Goal: Transaction & Acquisition: Purchase product/service

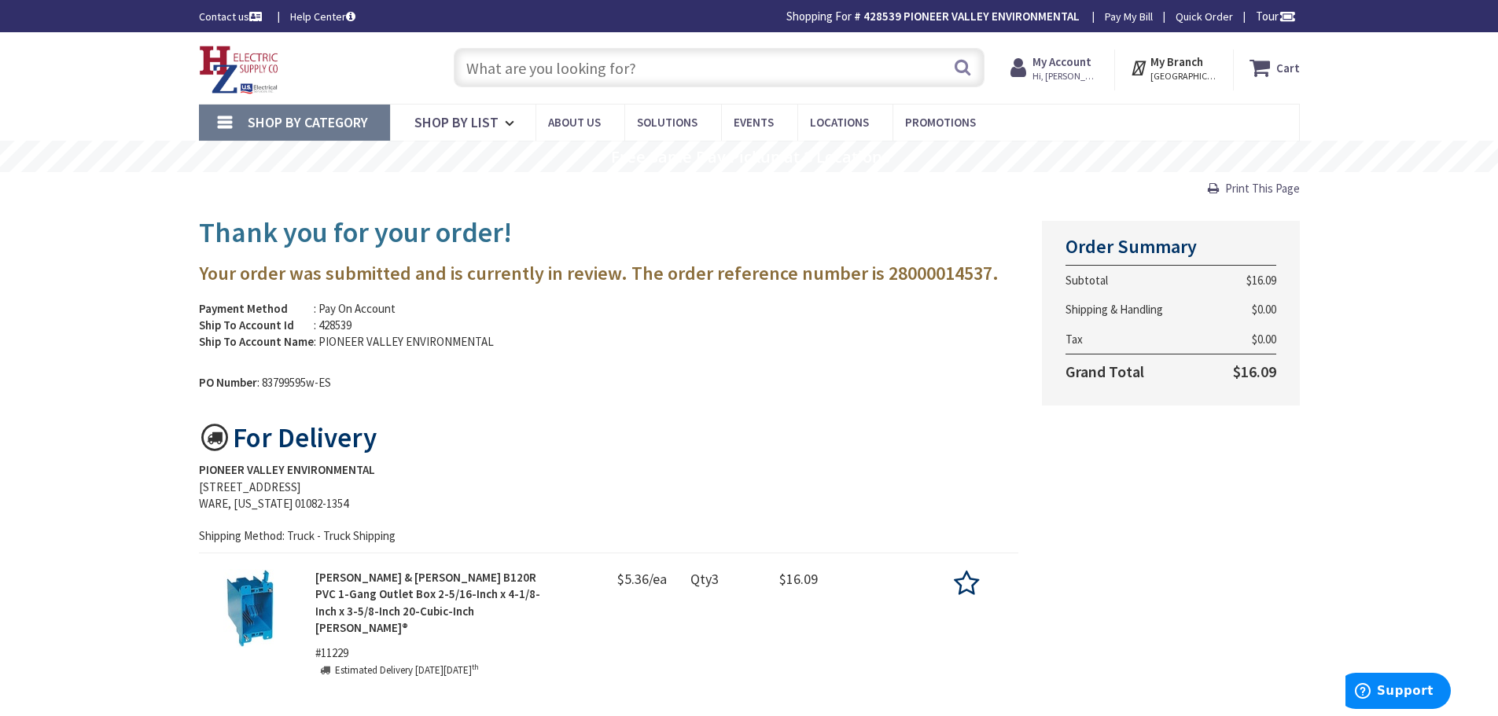
click at [1076, 70] on span "Hi, [PERSON_NAME]" at bounding box center [1065, 76] width 67 height 13
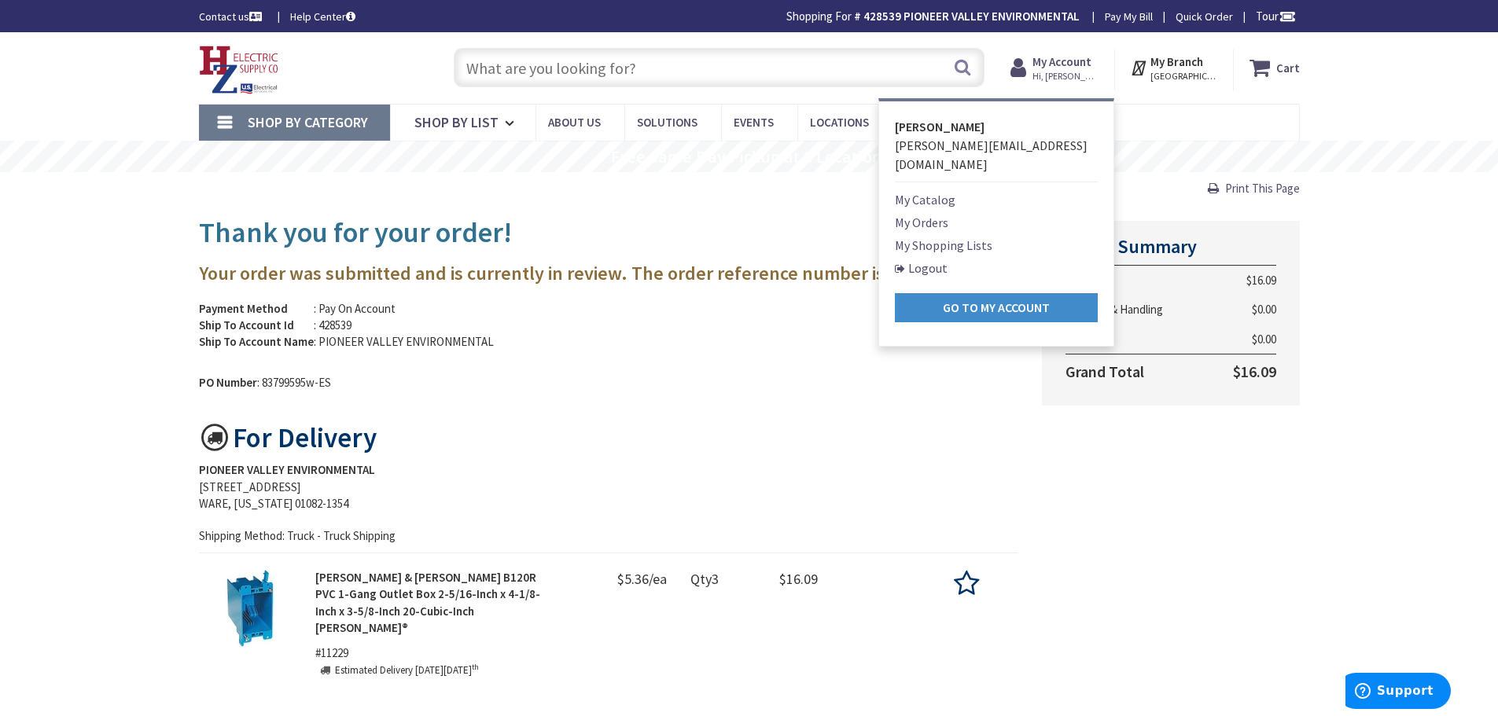
click at [936, 236] on link "My Shopping Lists" at bounding box center [943, 245] width 97 height 19
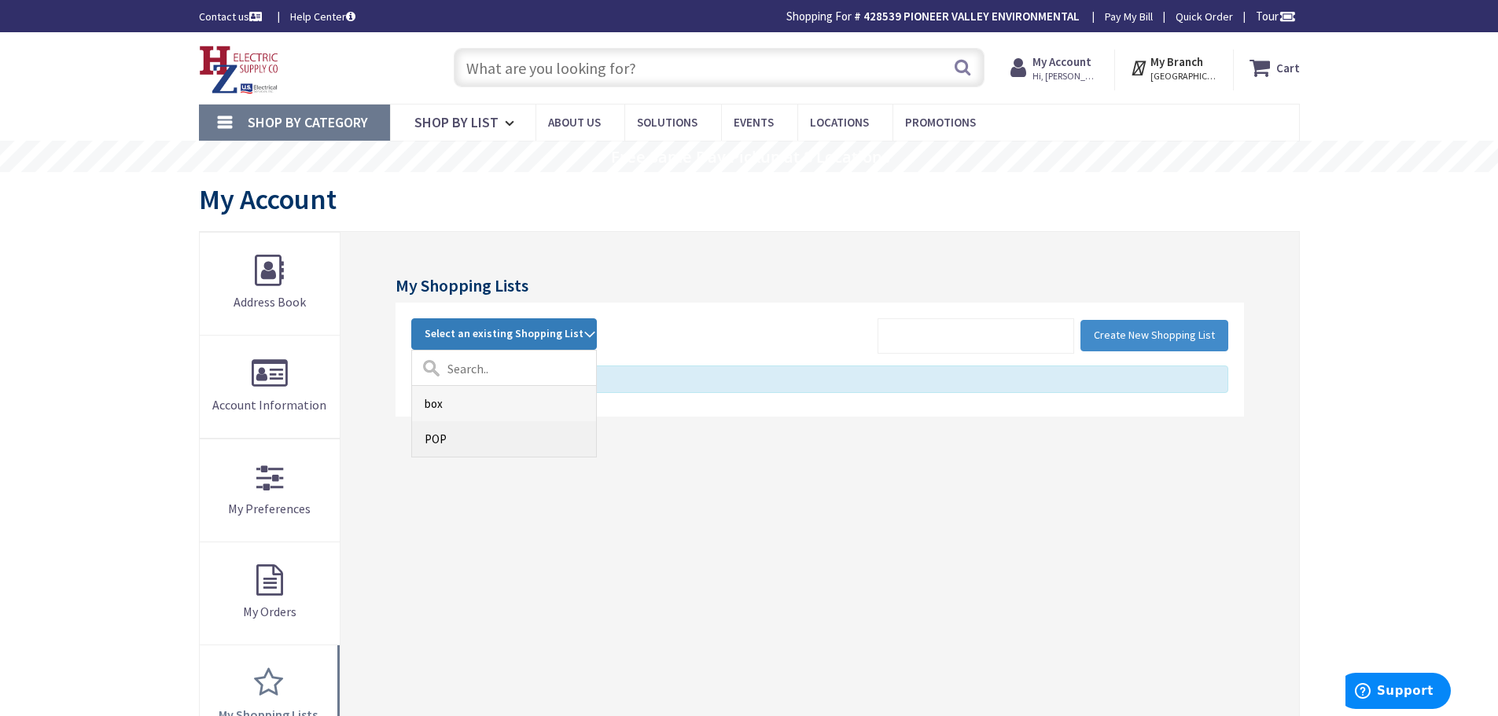
click at [464, 436] on link "POP" at bounding box center [504, 438] width 184 height 35
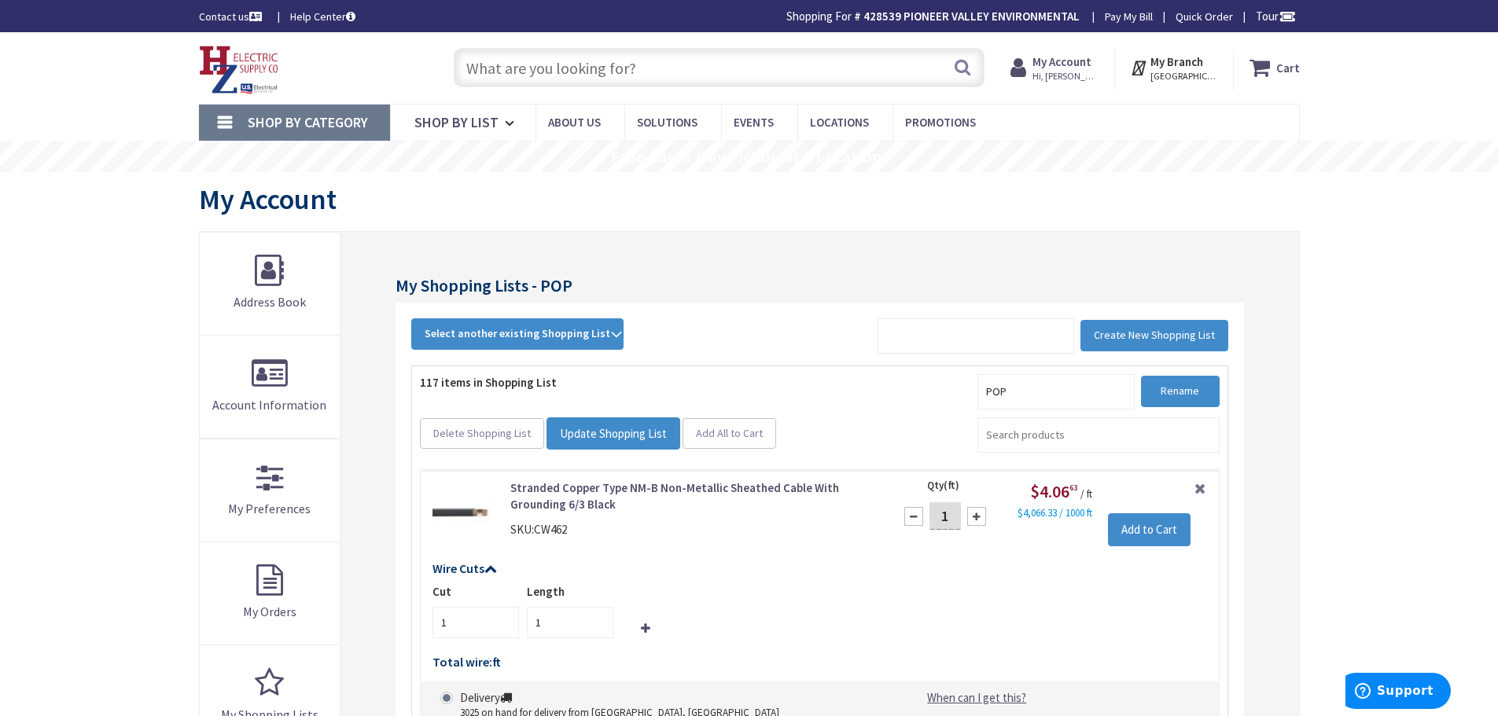
click at [723, 68] on input "text" at bounding box center [719, 67] width 531 height 39
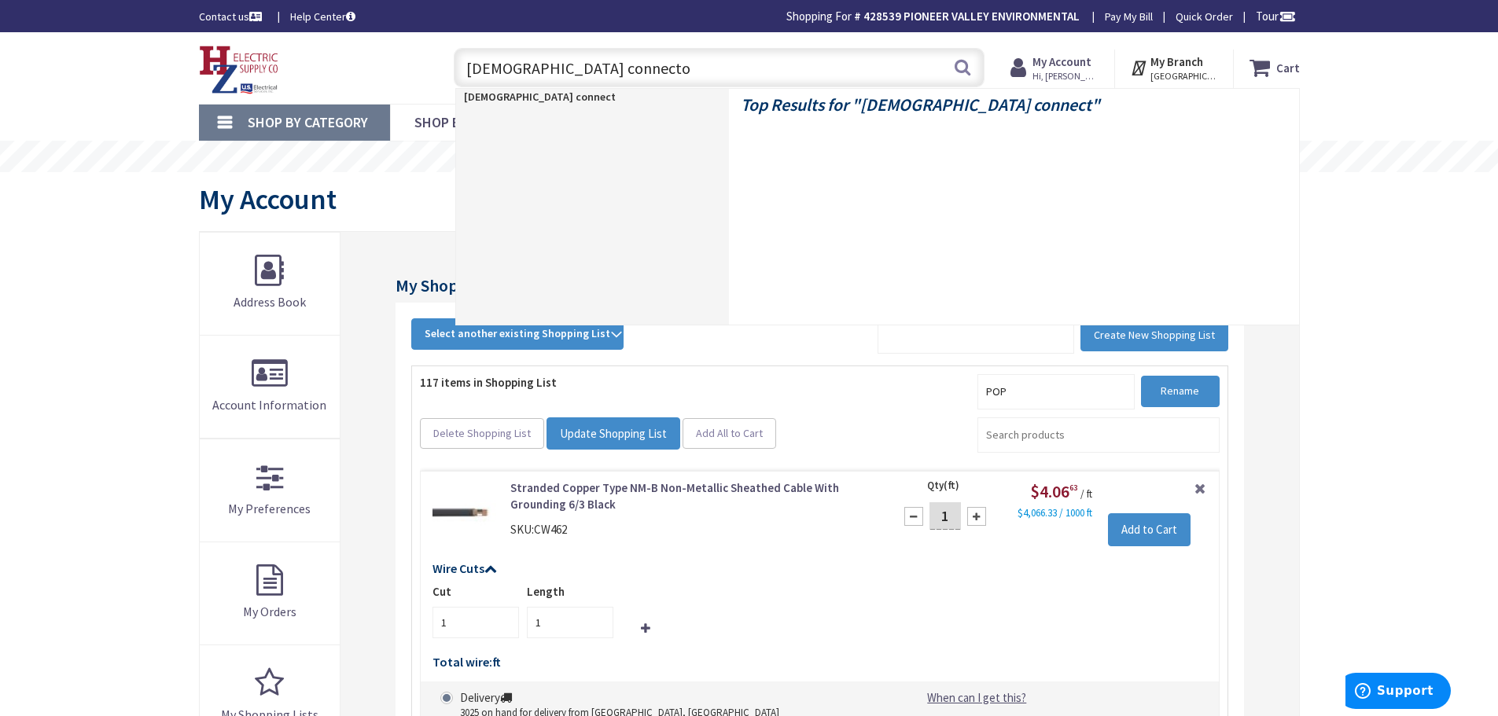
type input "male connector"
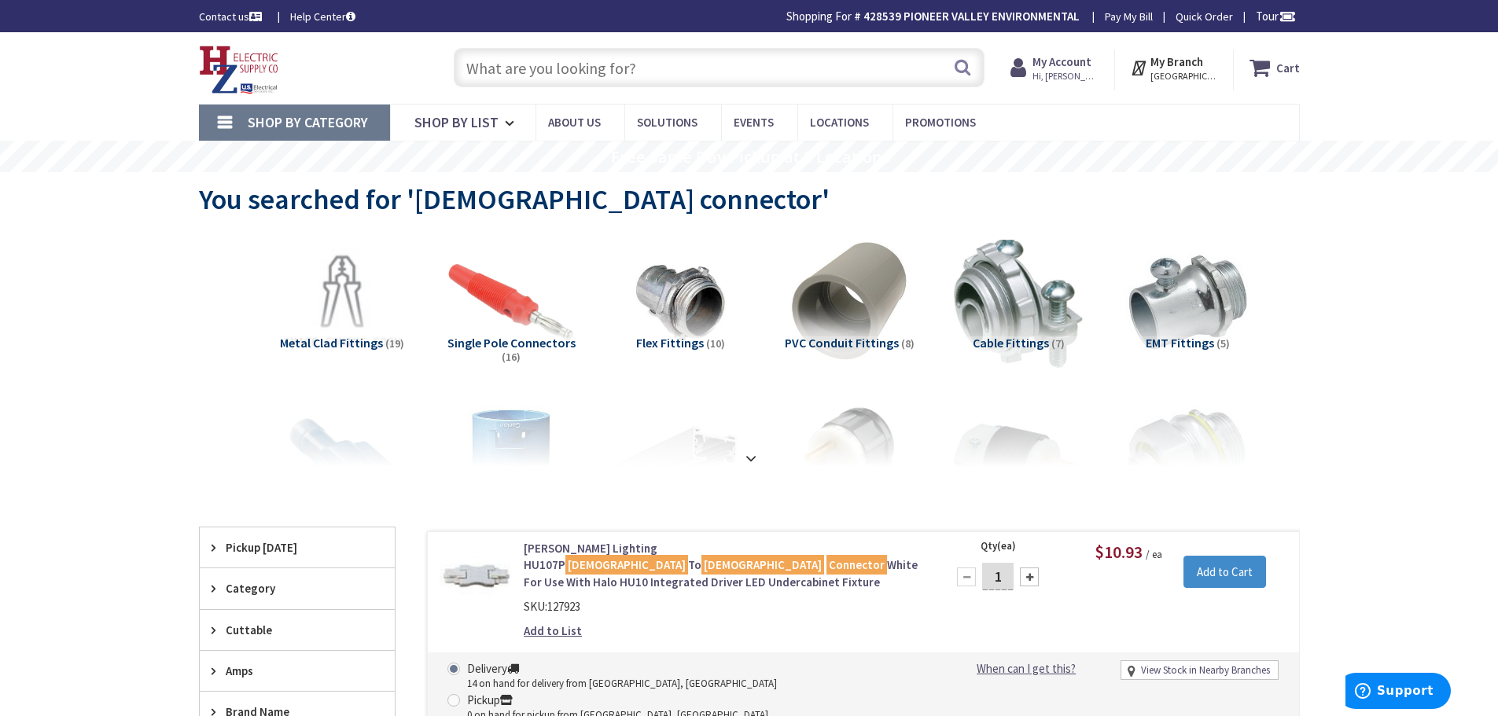
click at [877, 340] on span "PVC Conduit Fittings" at bounding box center [842, 343] width 114 height 16
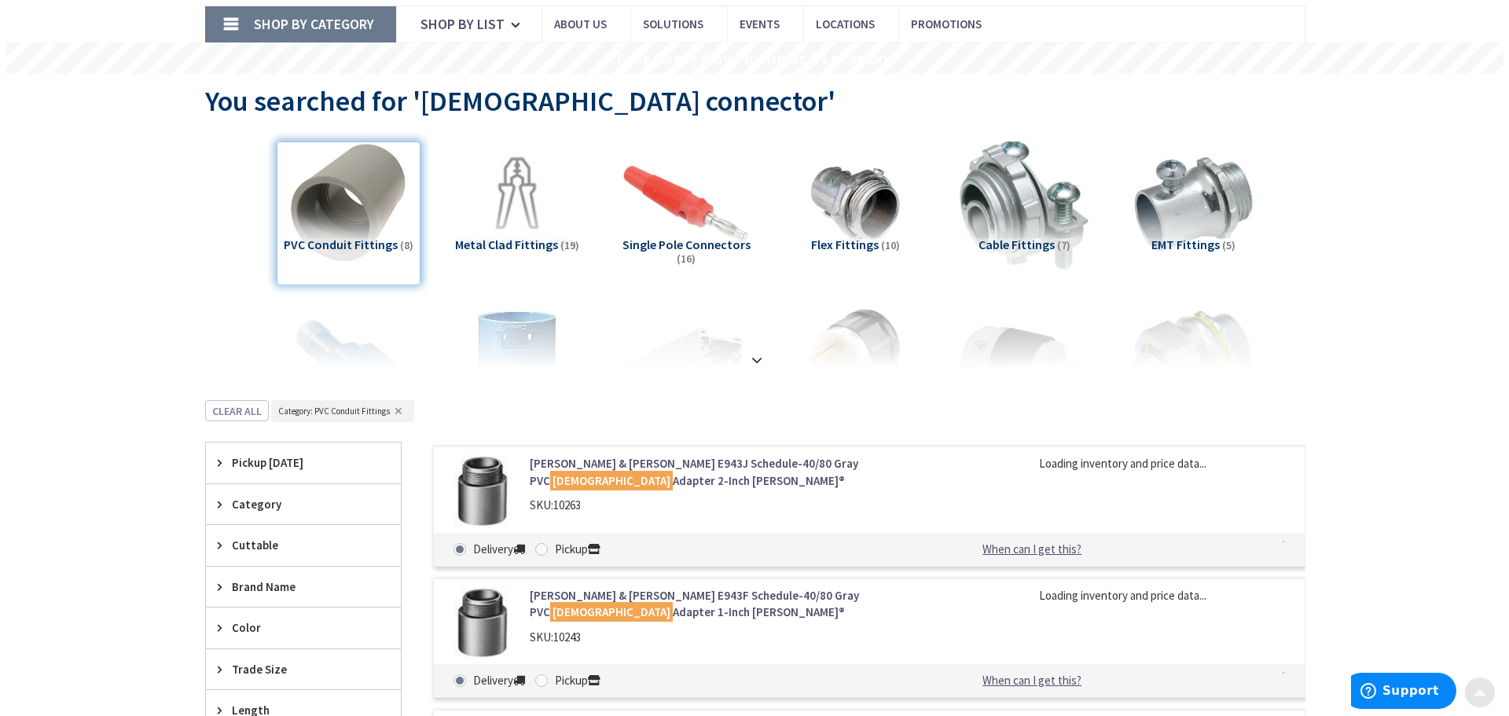
scroll to position [498, 0]
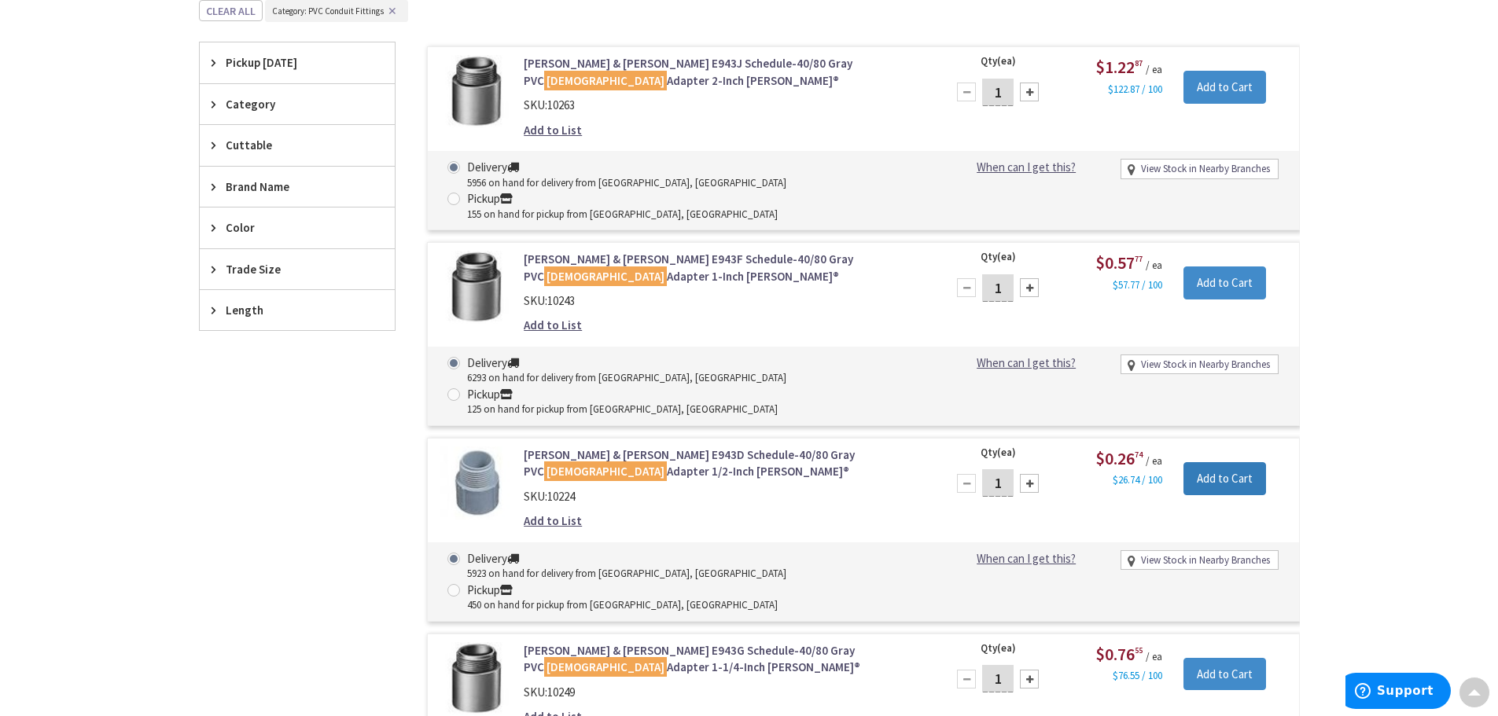
click at [1222, 462] on input "Add to Cart" at bounding box center [1224, 478] width 83 height 33
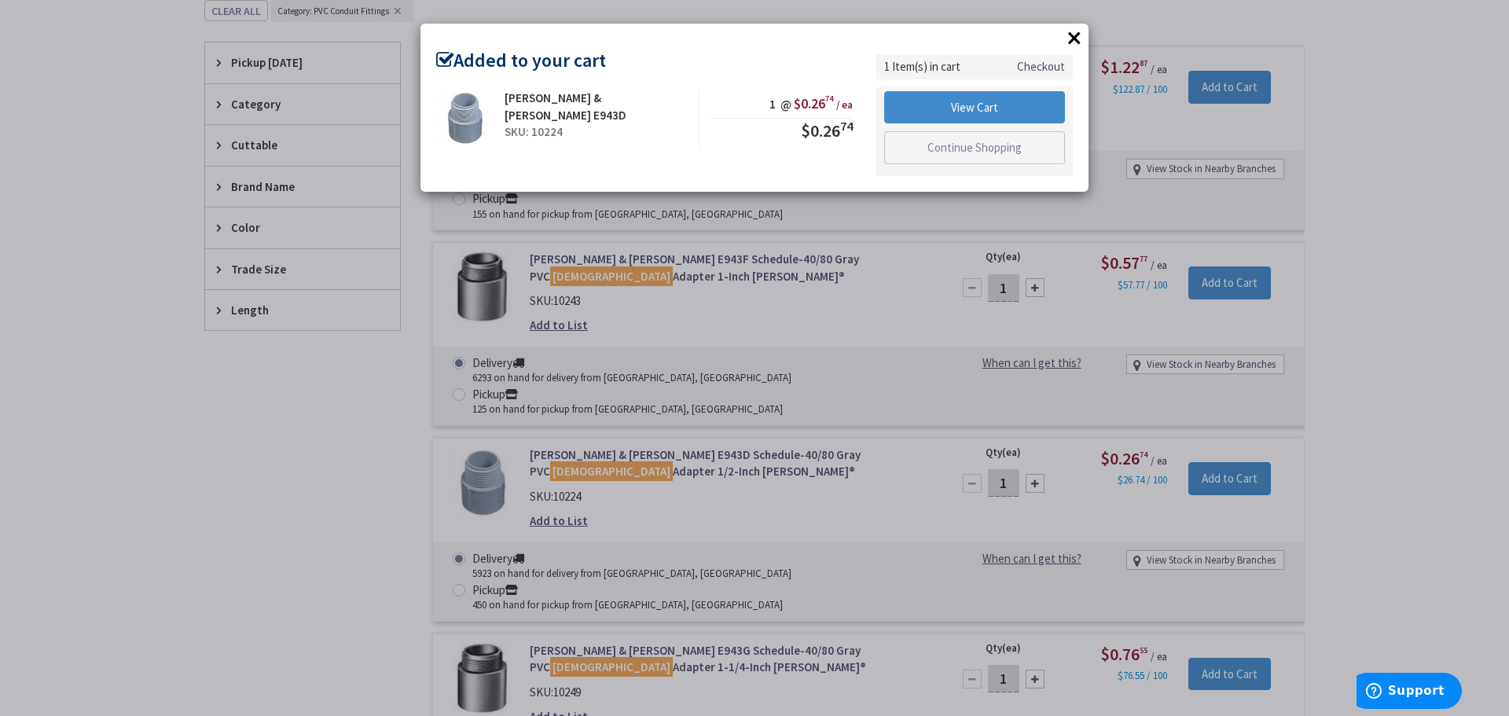
click at [1074, 40] on button "×" at bounding box center [1075, 38] width 24 height 24
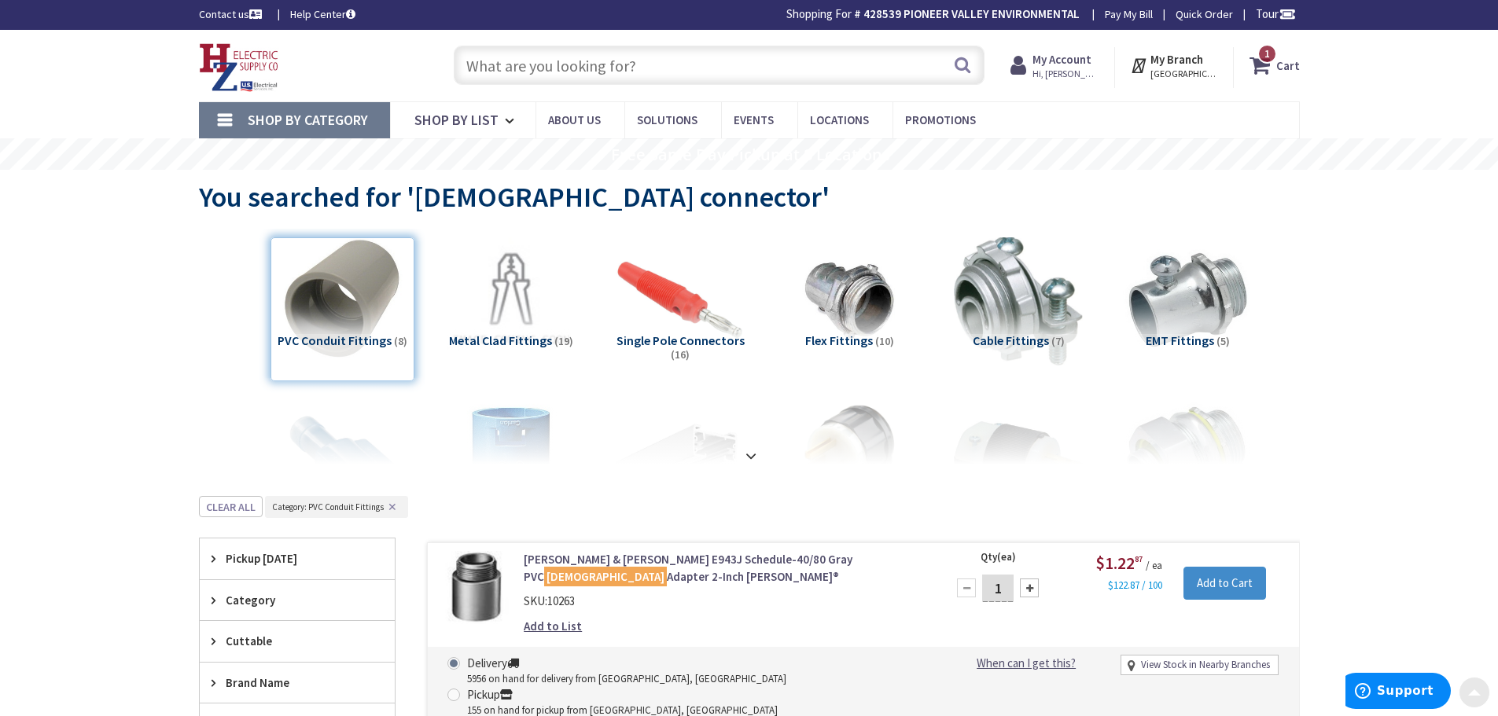
scroll to position [0, 0]
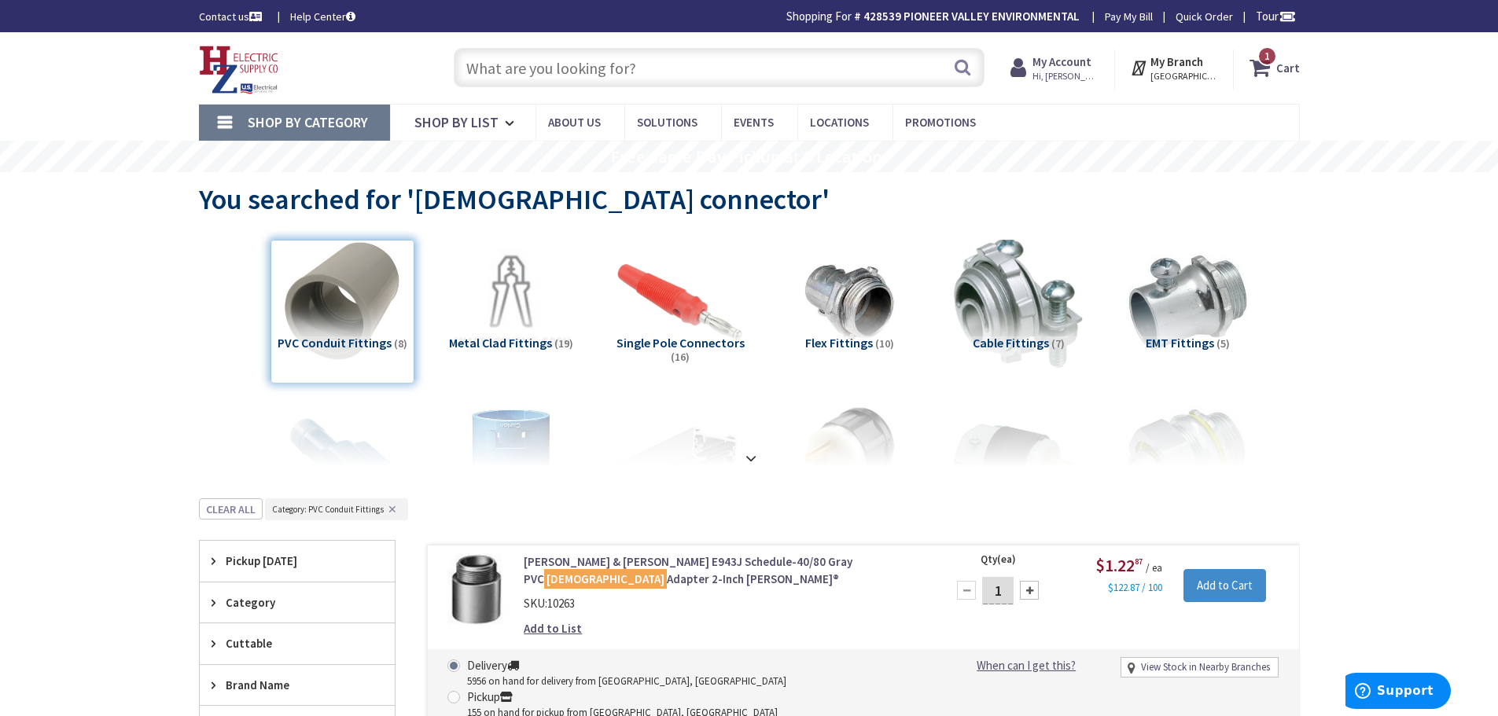
click at [604, 78] on input "text" at bounding box center [719, 67] width 531 height 39
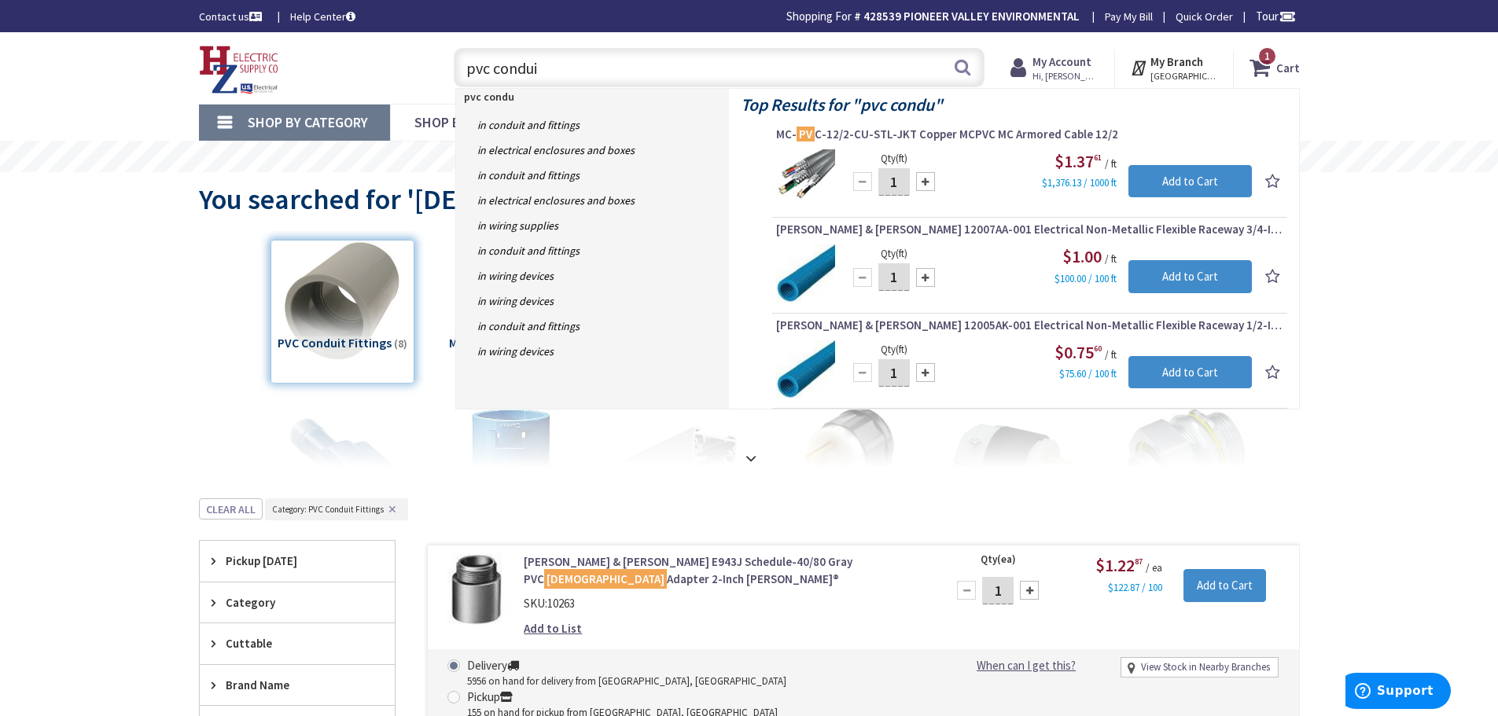
type input "pvc conduit"
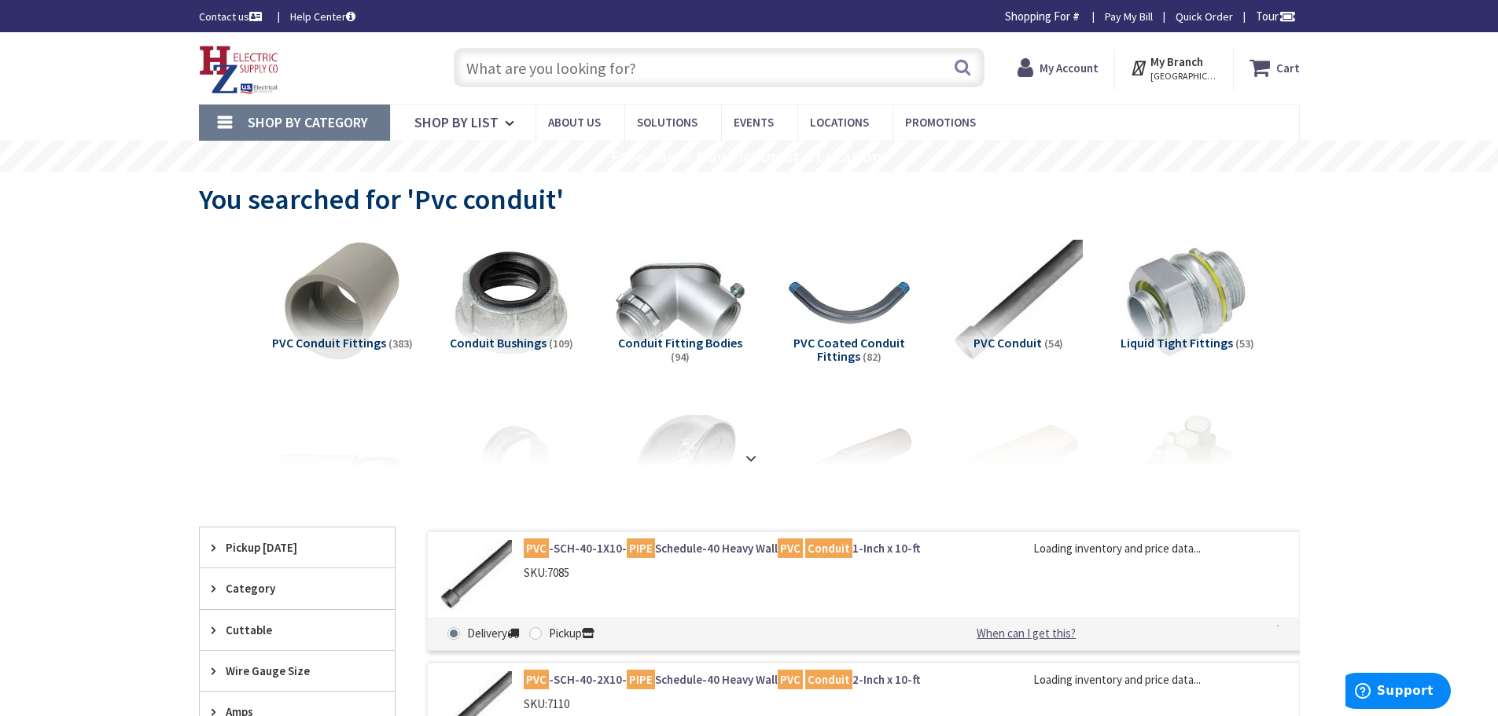
click at [1002, 341] on span "PVC Conduit" at bounding box center [1007, 343] width 68 height 16
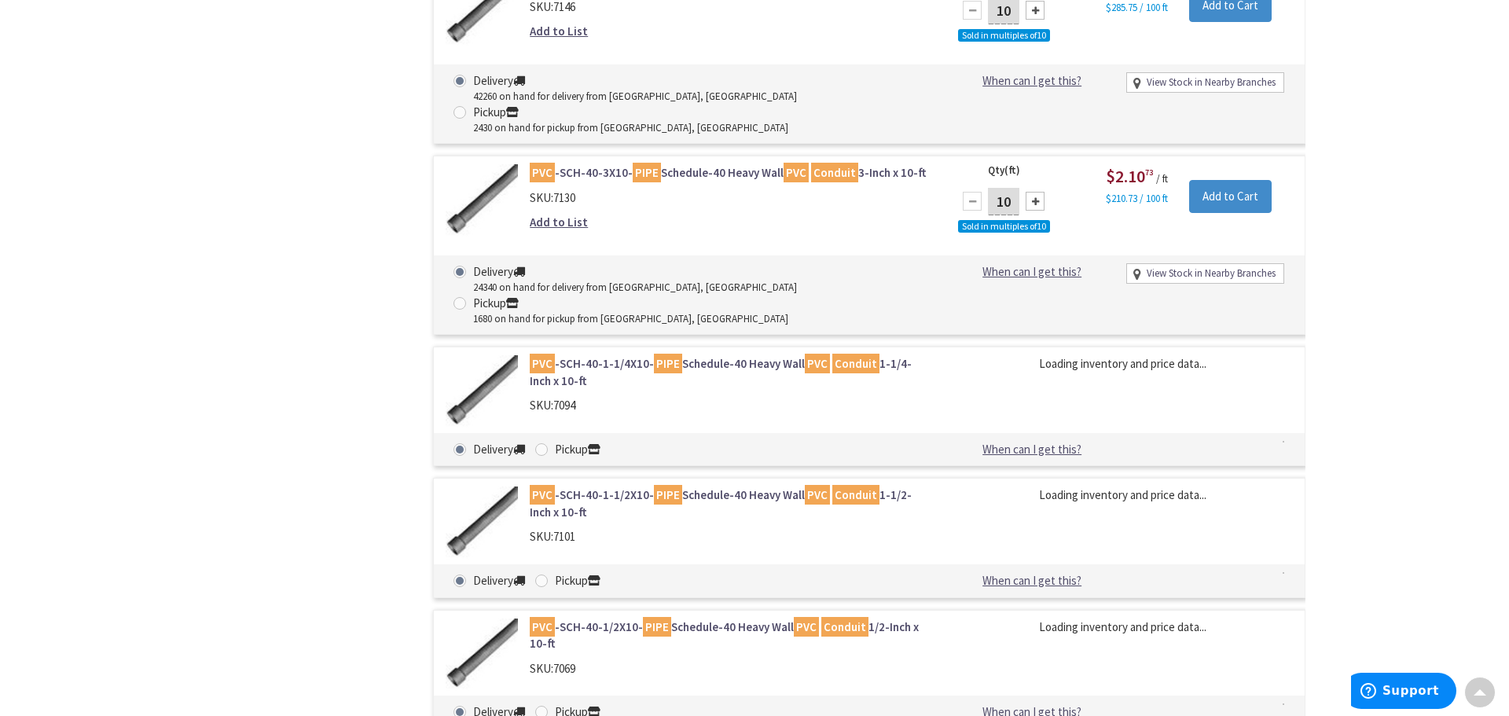
scroll to position [1206, 0]
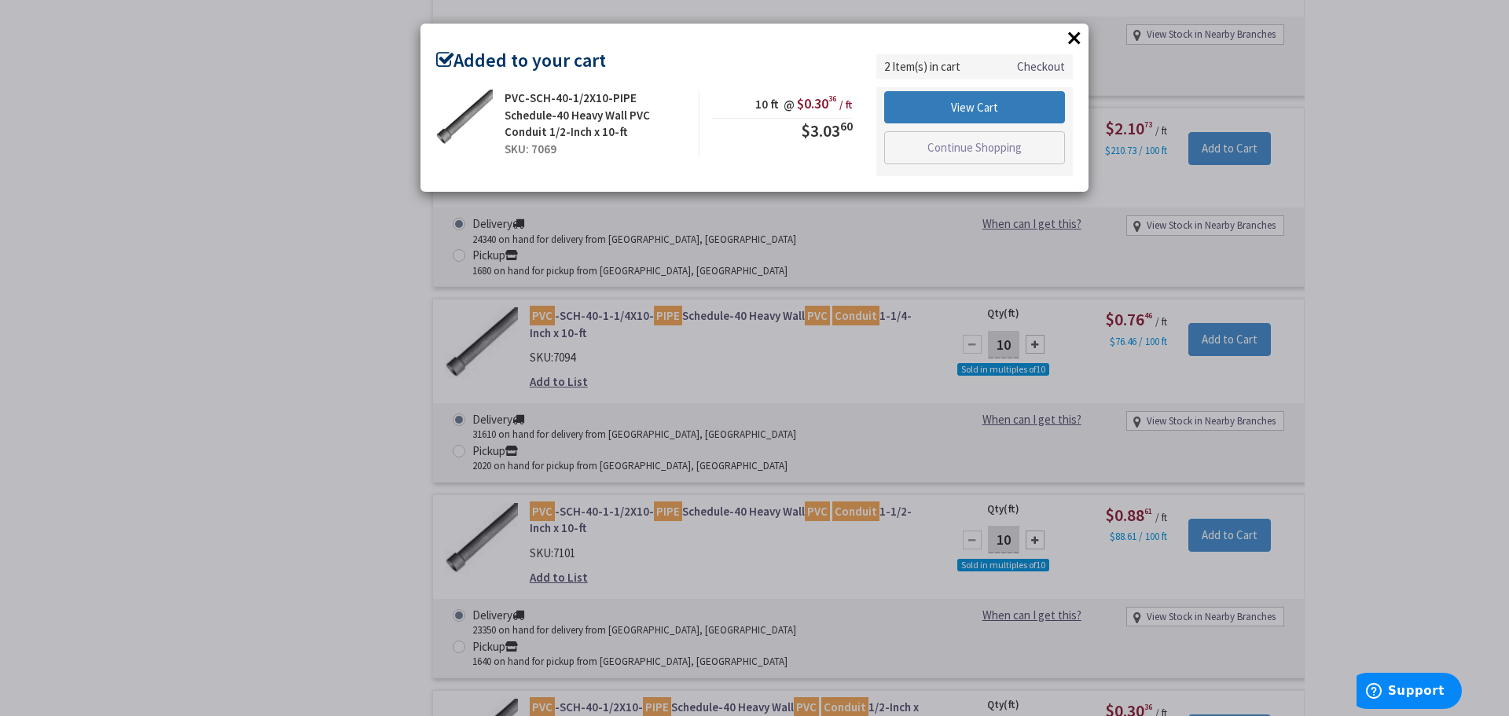
click at [996, 112] on link "View Cart" at bounding box center [974, 107] width 181 height 33
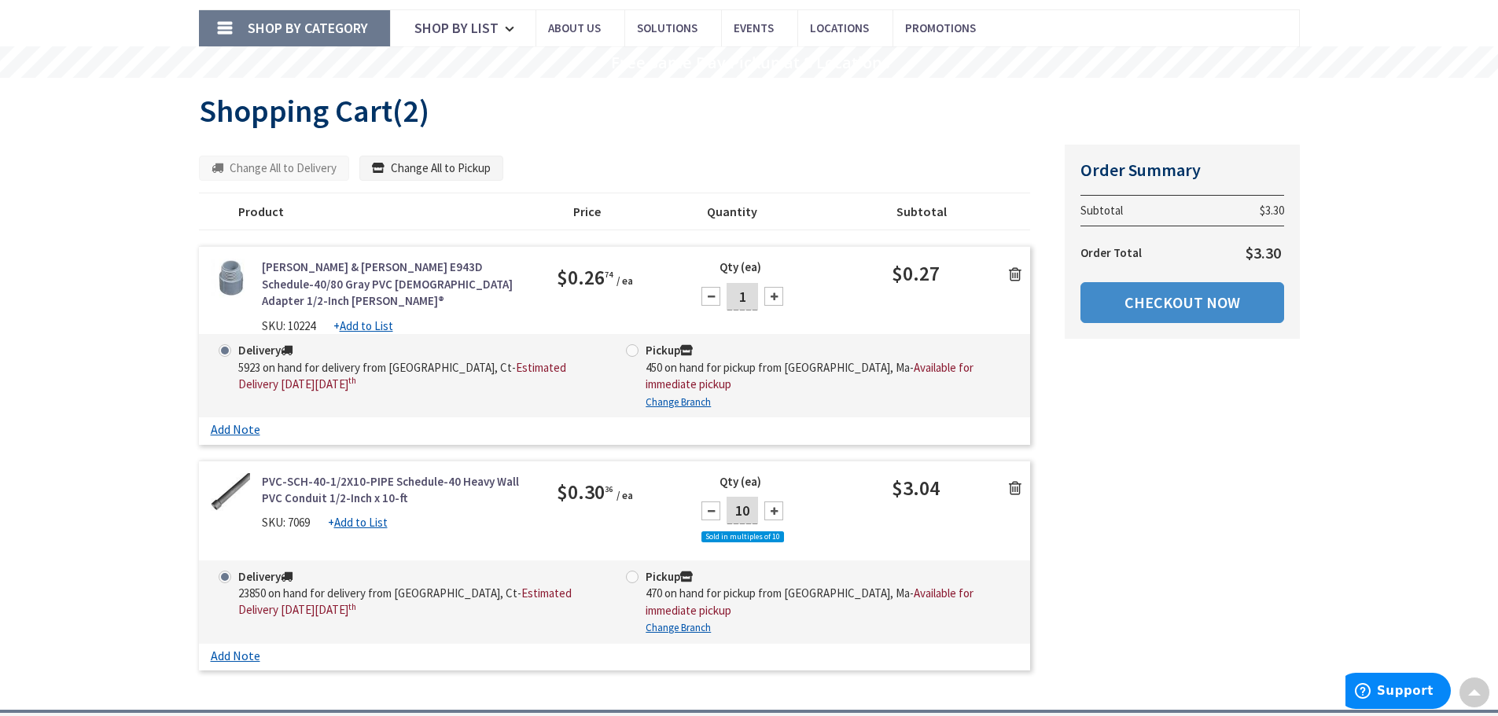
scroll to position [79, 0]
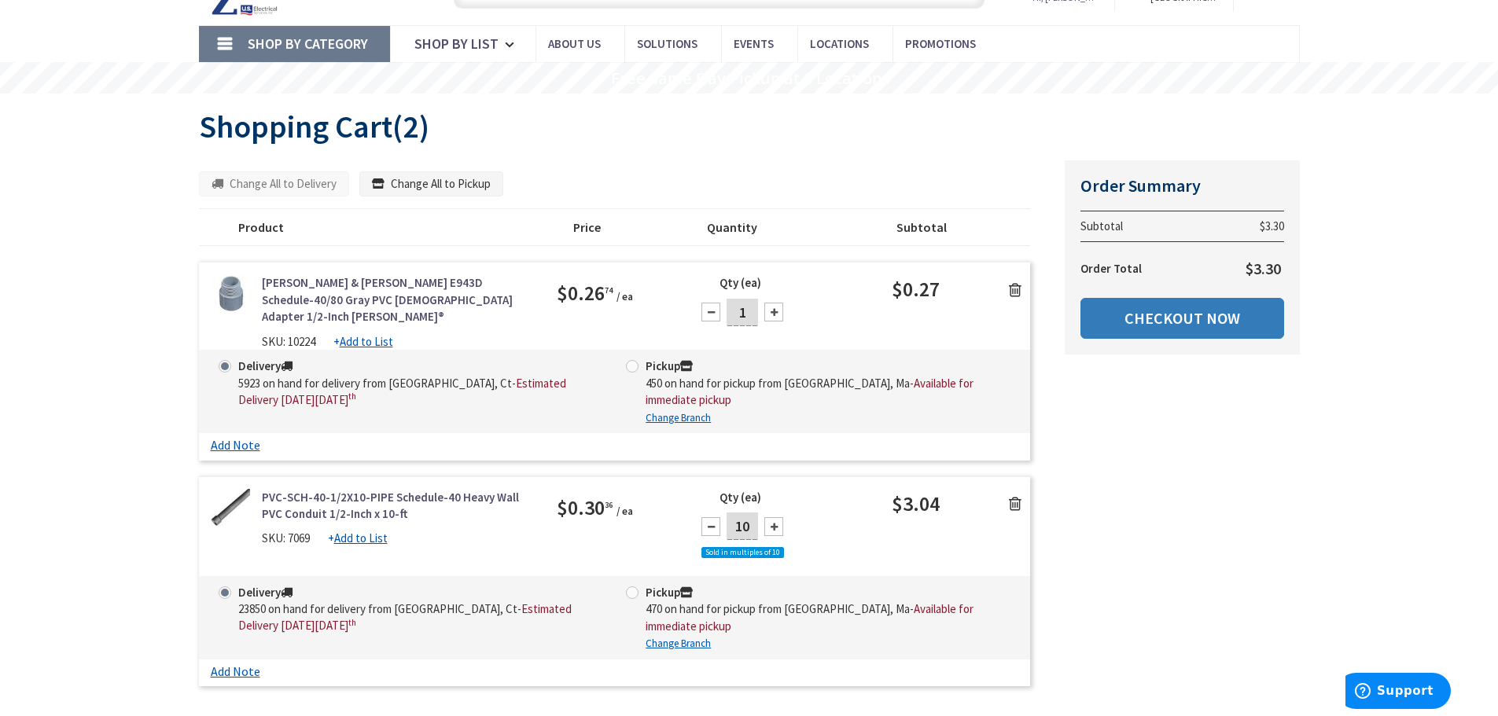
click at [1167, 318] on link "Checkout Now" at bounding box center [1182, 318] width 204 height 41
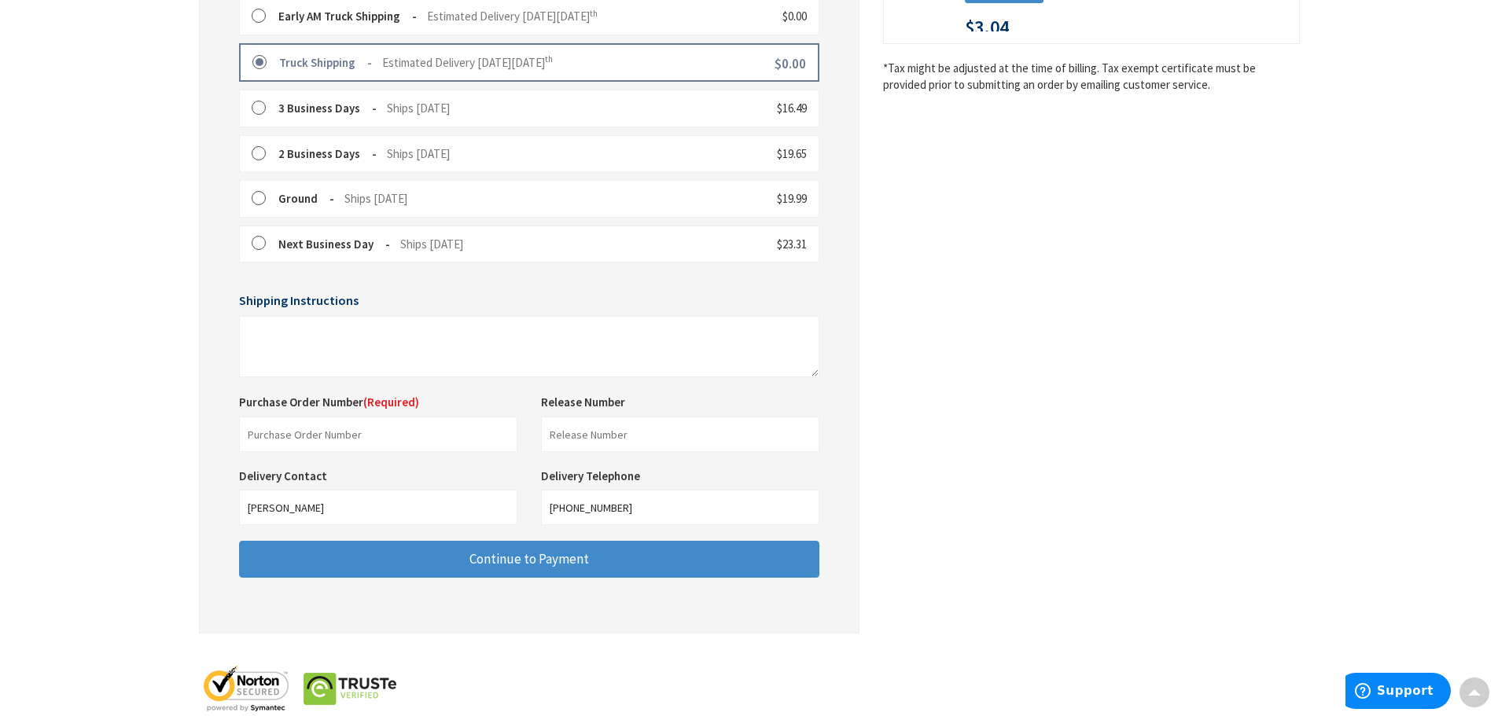
scroll to position [493, 0]
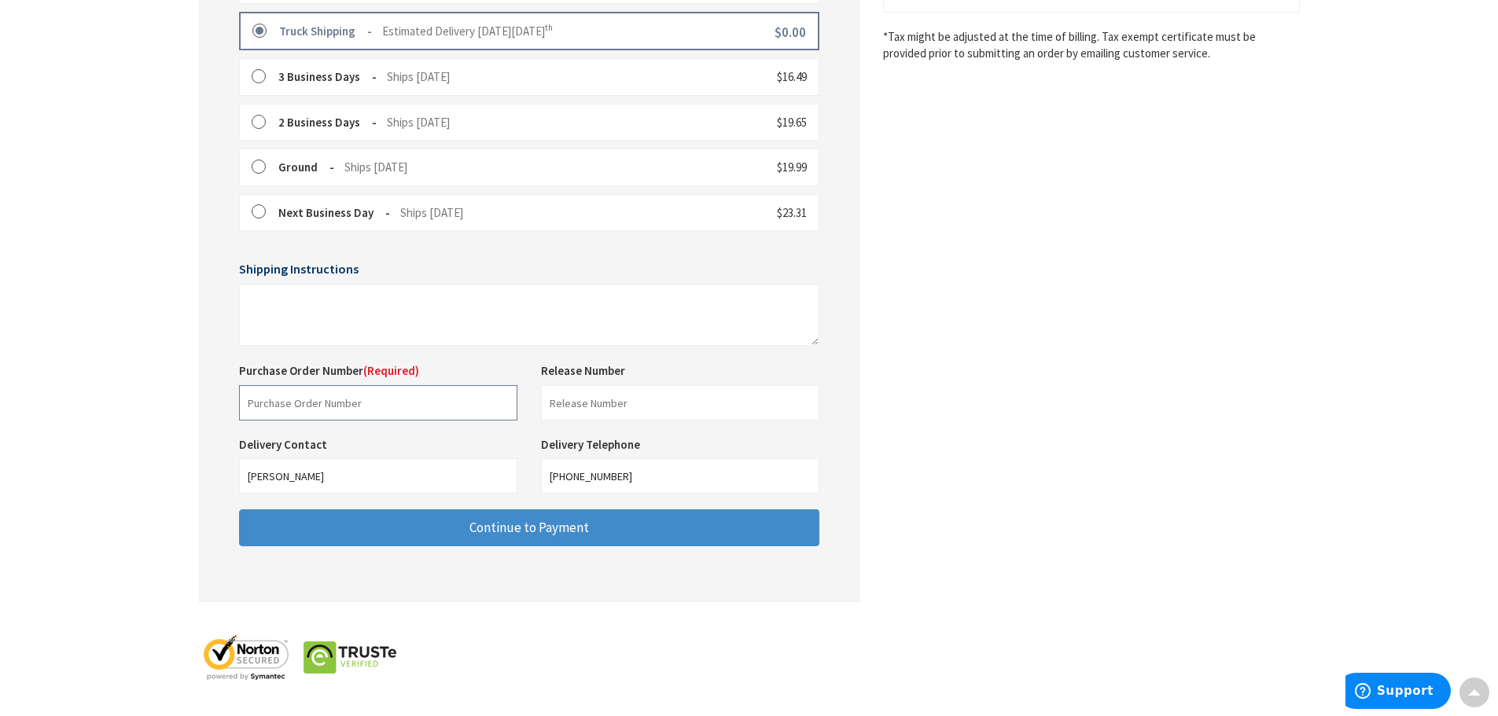
click at [356, 408] on input "text" at bounding box center [378, 402] width 278 height 35
type input "84020533t9-ES"
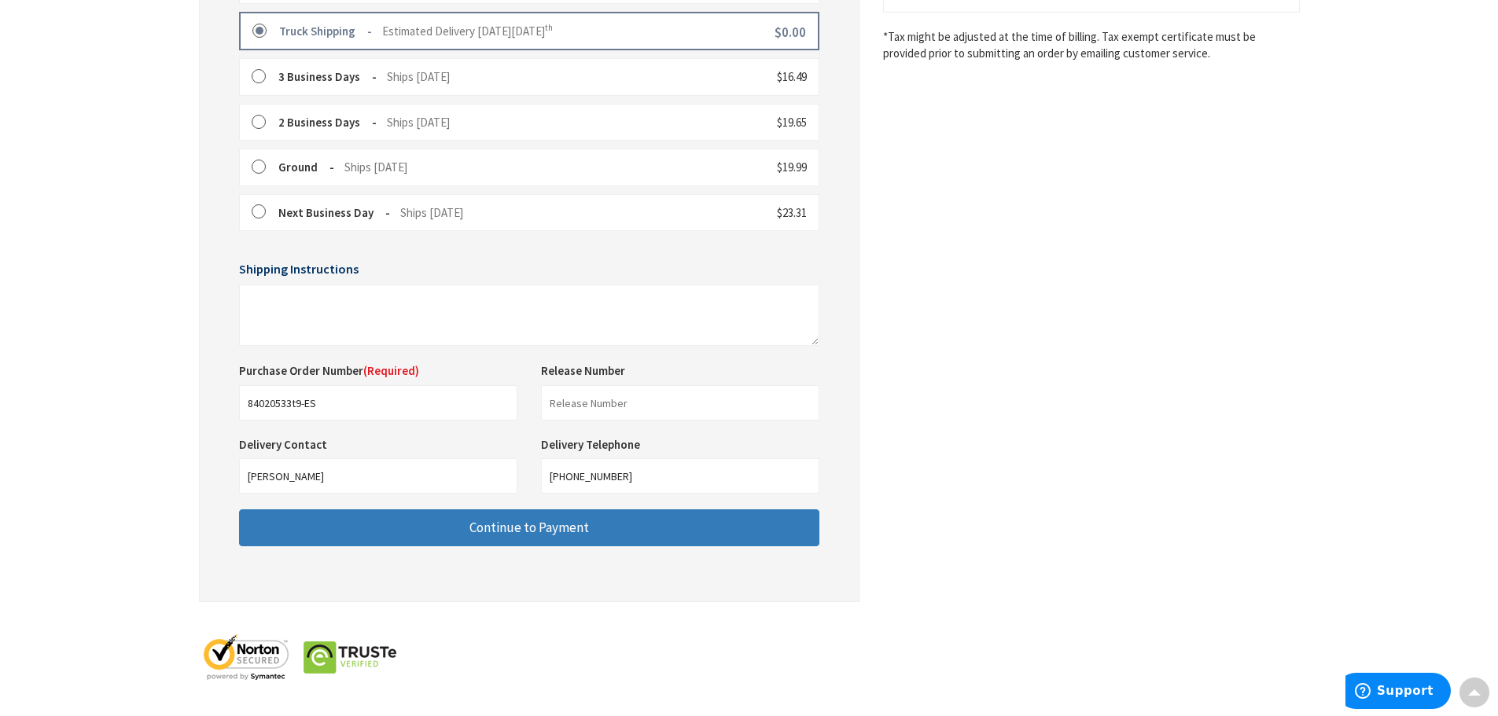
click at [590, 530] on button "Continue to Payment" at bounding box center [529, 527] width 580 height 37
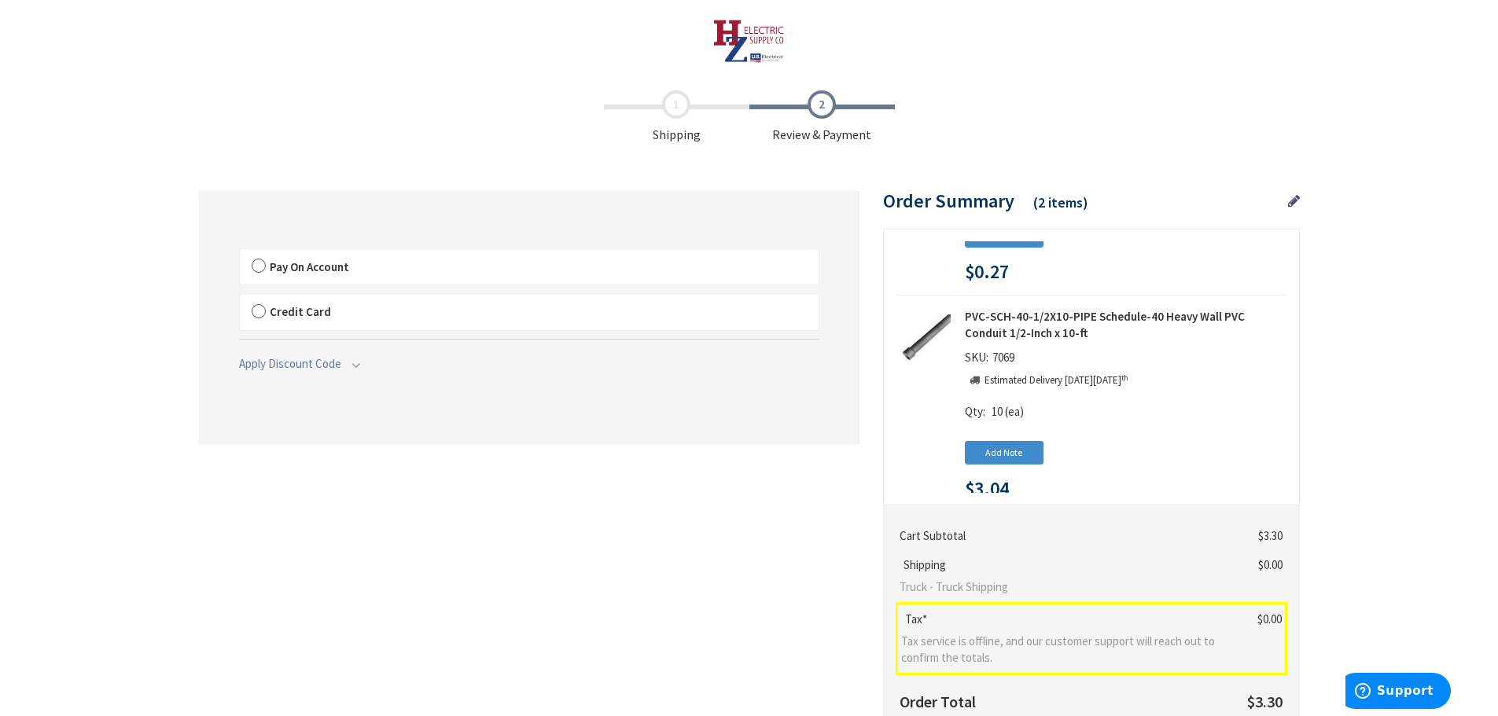
click at [259, 271] on label "Pay On Account" at bounding box center [529, 267] width 579 height 36
click at [240, 252] on input "Pay On Account" at bounding box center [240, 252] width 0 height 0
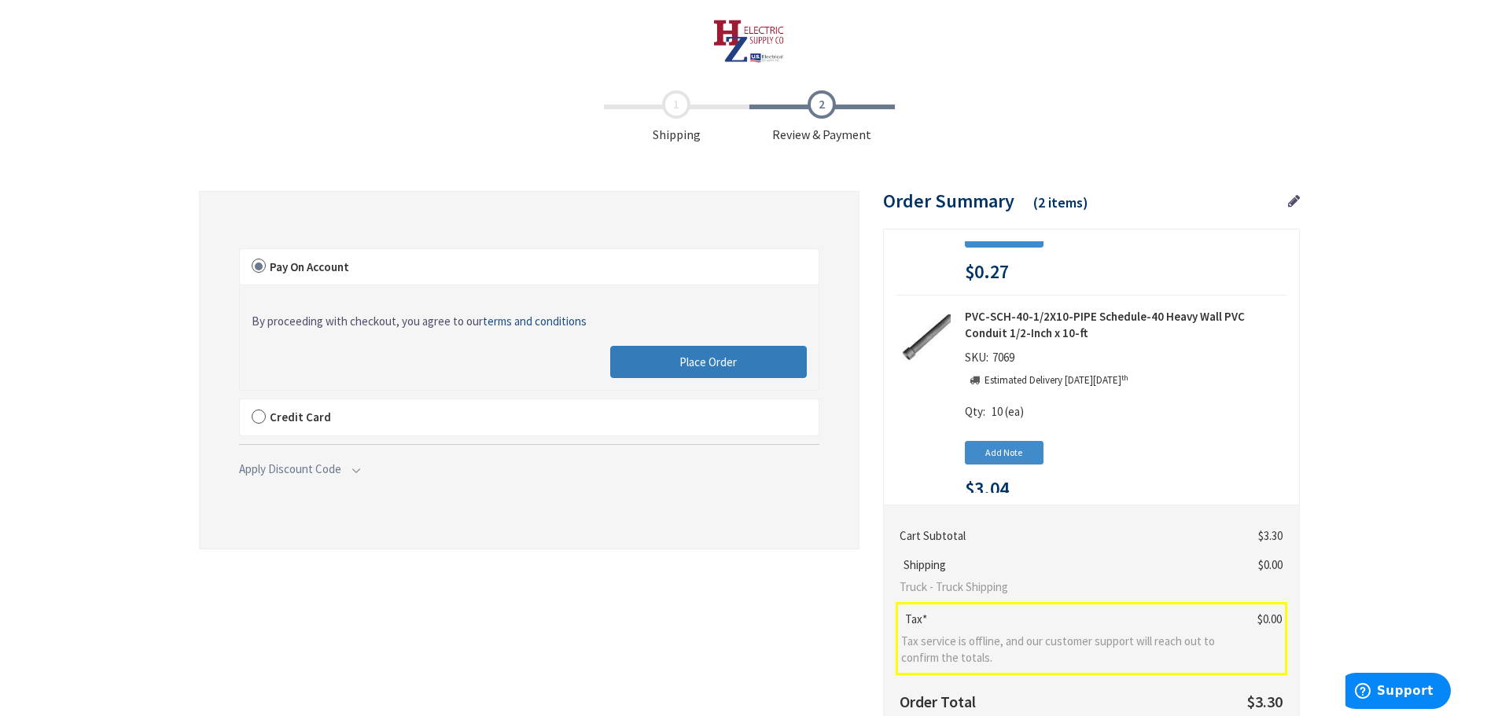
click at [693, 366] on span "Place Order" at bounding box center [707, 362] width 57 height 15
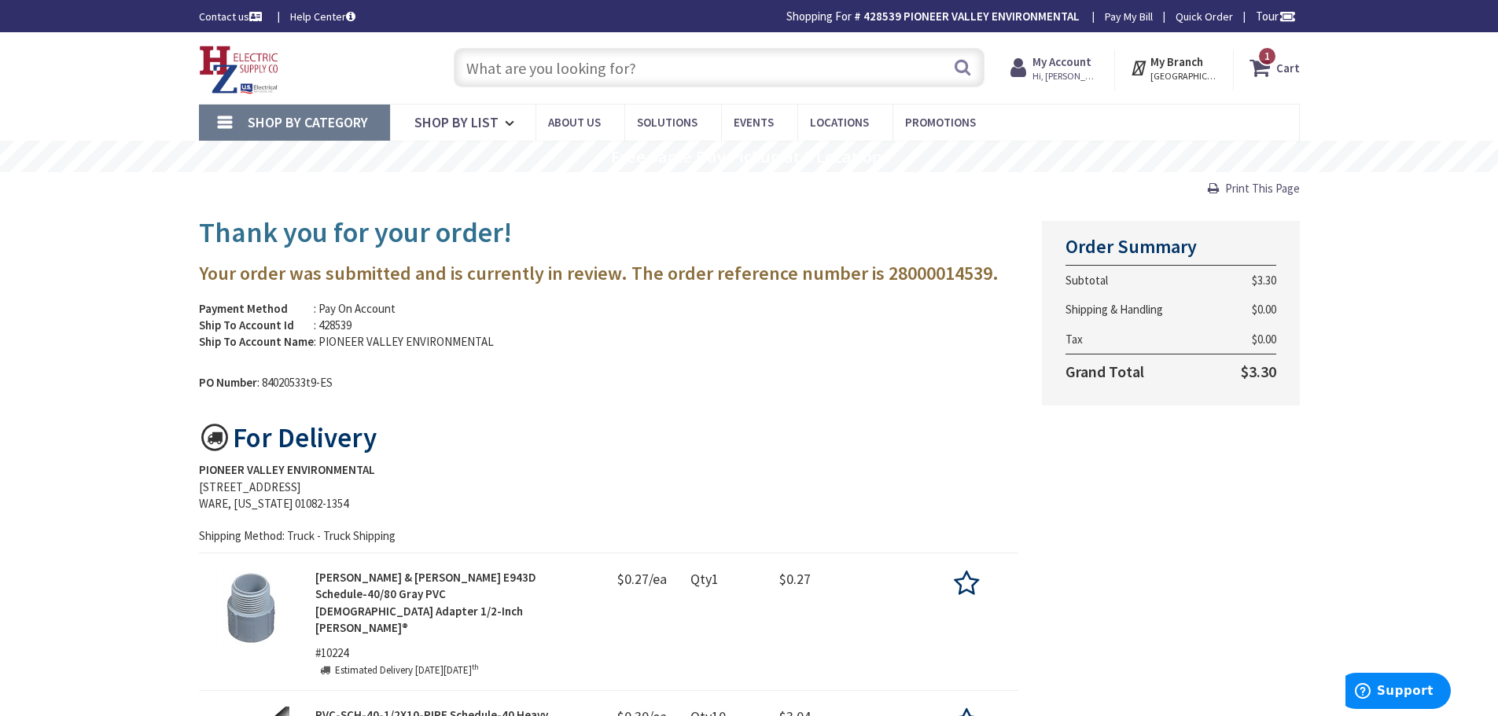
click at [1050, 67] on strong "My Account" at bounding box center [1061, 61] width 59 height 15
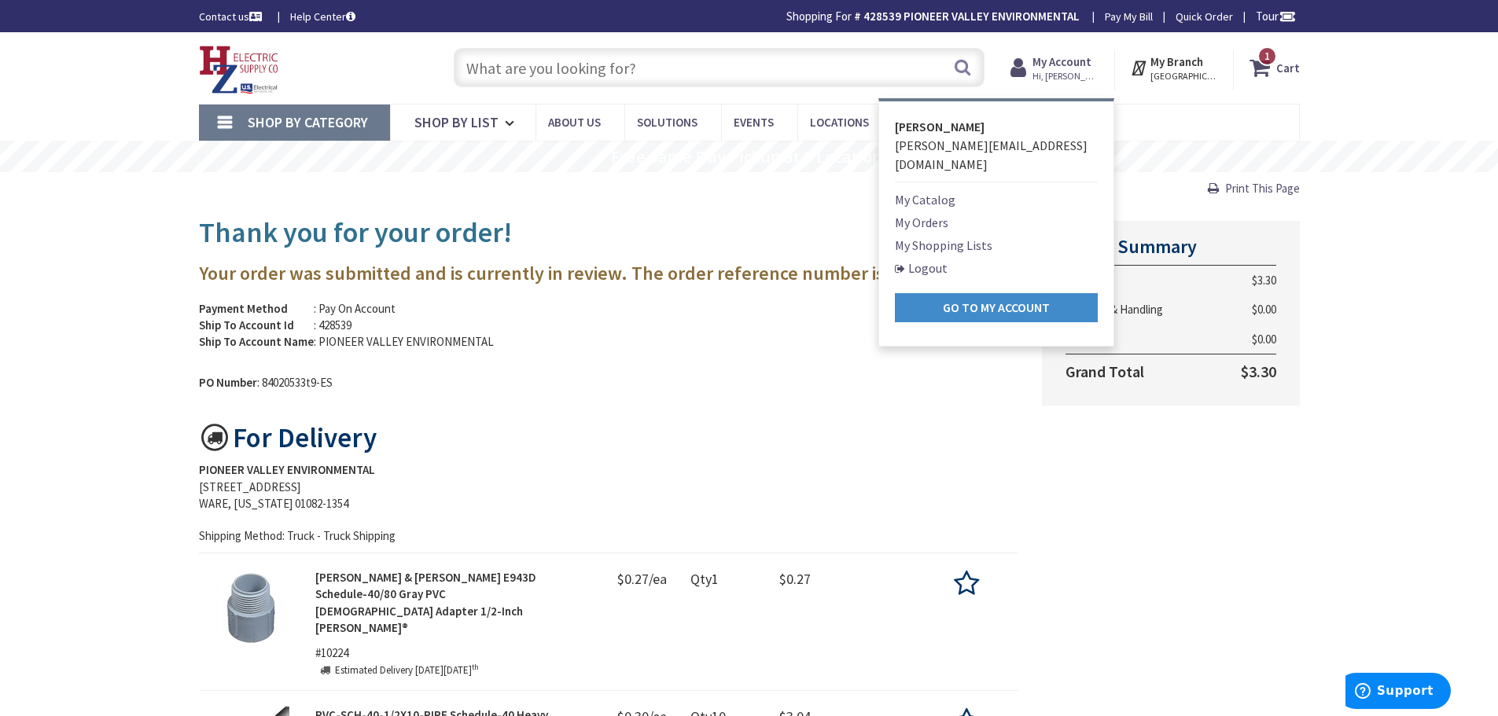
click at [921, 213] on link "My Orders" at bounding box center [921, 222] width 53 height 19
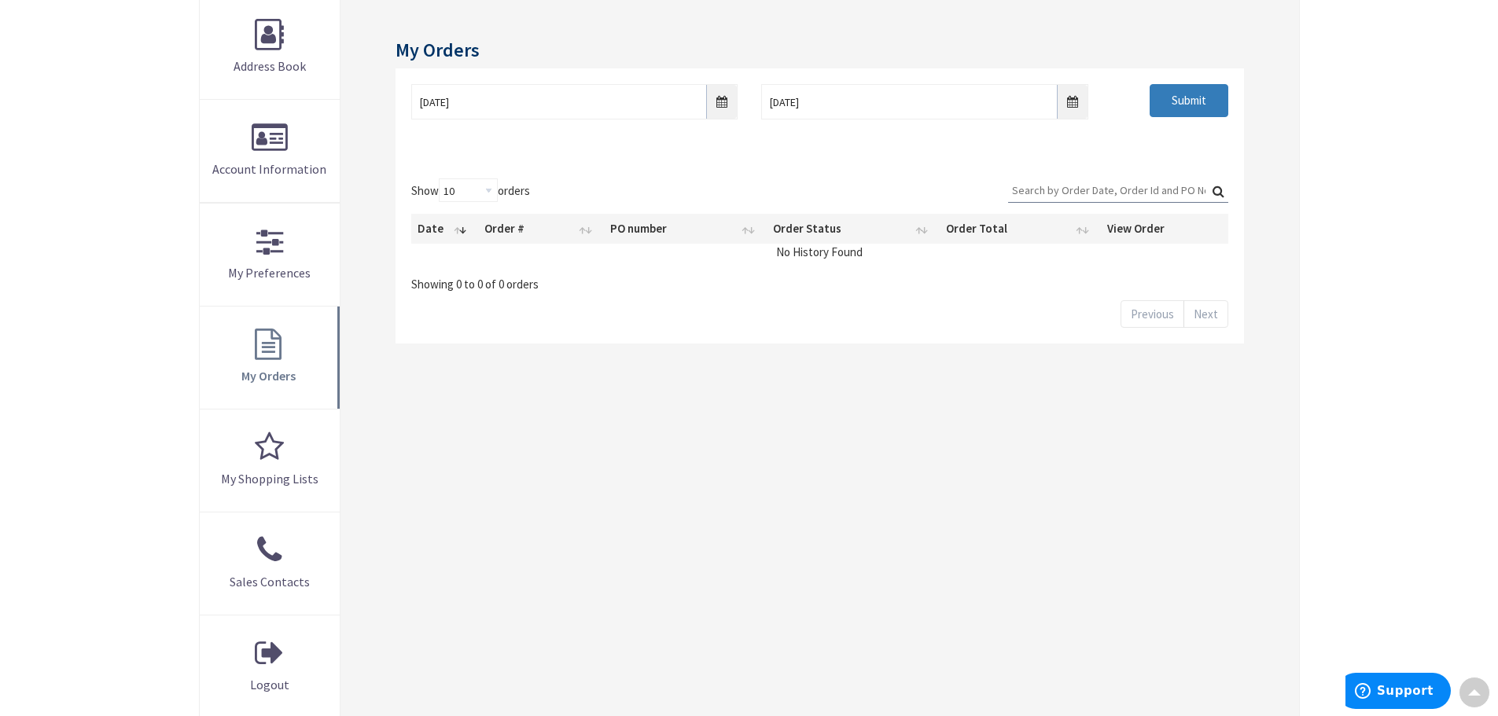
click at [1181, 96] on input "Submit" at bounding box center [1188, 100] width 79 height 33
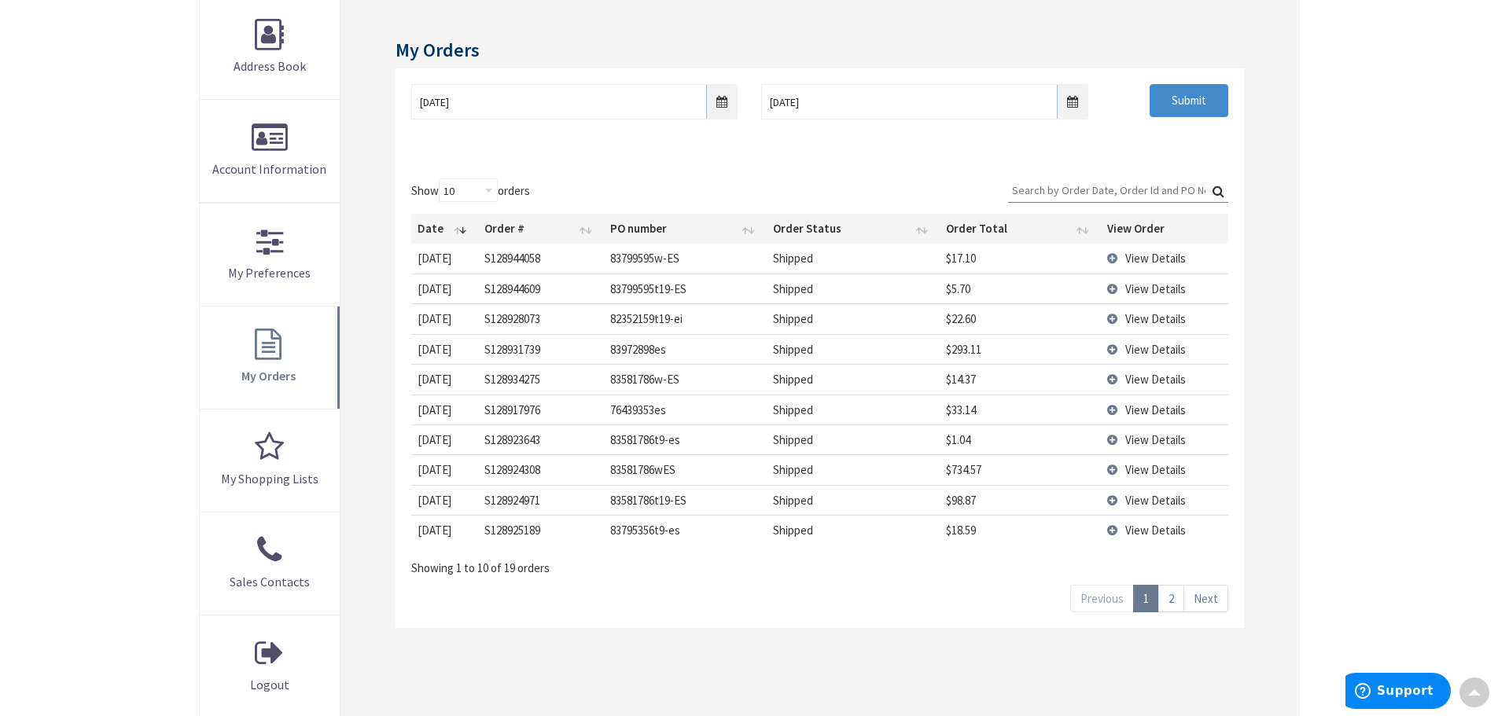
click at [1112, 502] on td "View Details" at bounding box center [1164, 500] width 127 height 30
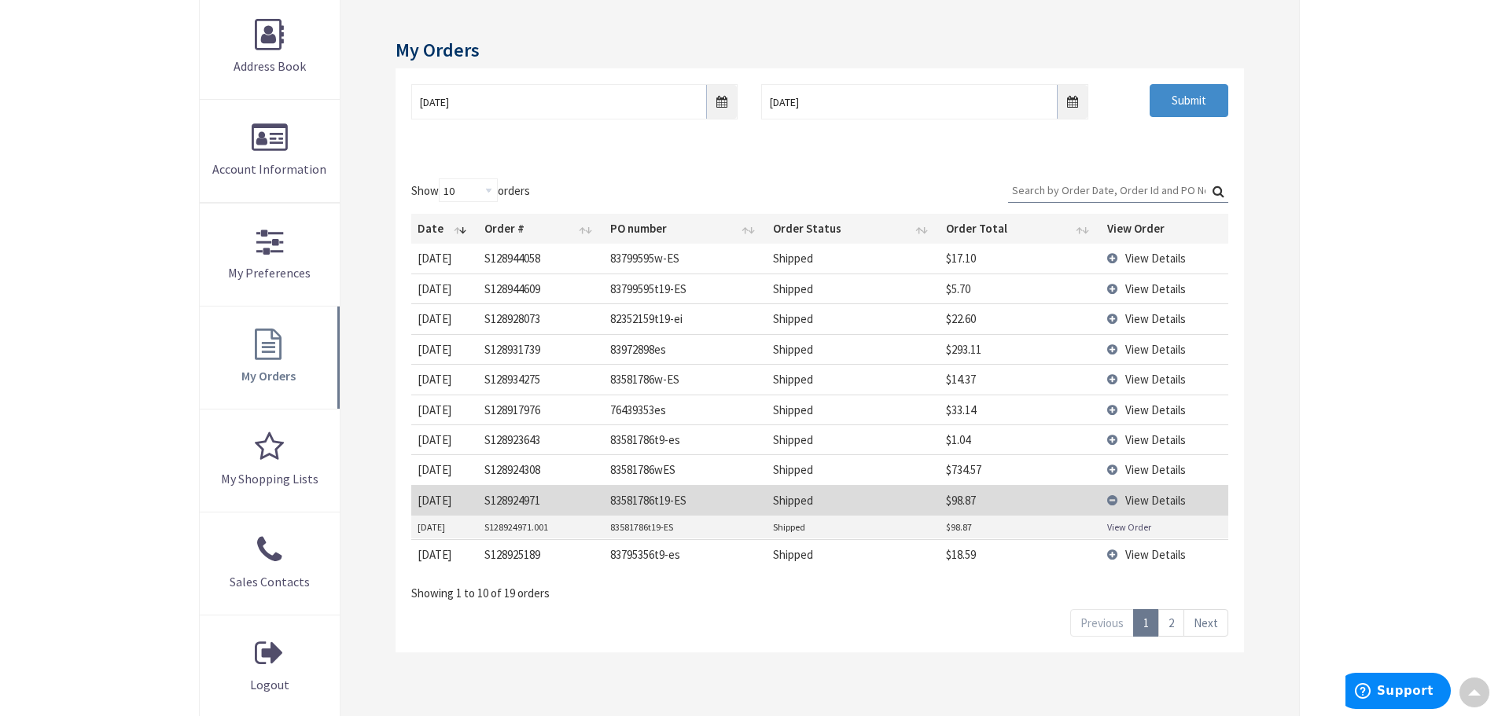
click at [1116, 528] on link "View Order" at bounding box center [1129, 526] width 44 height 13
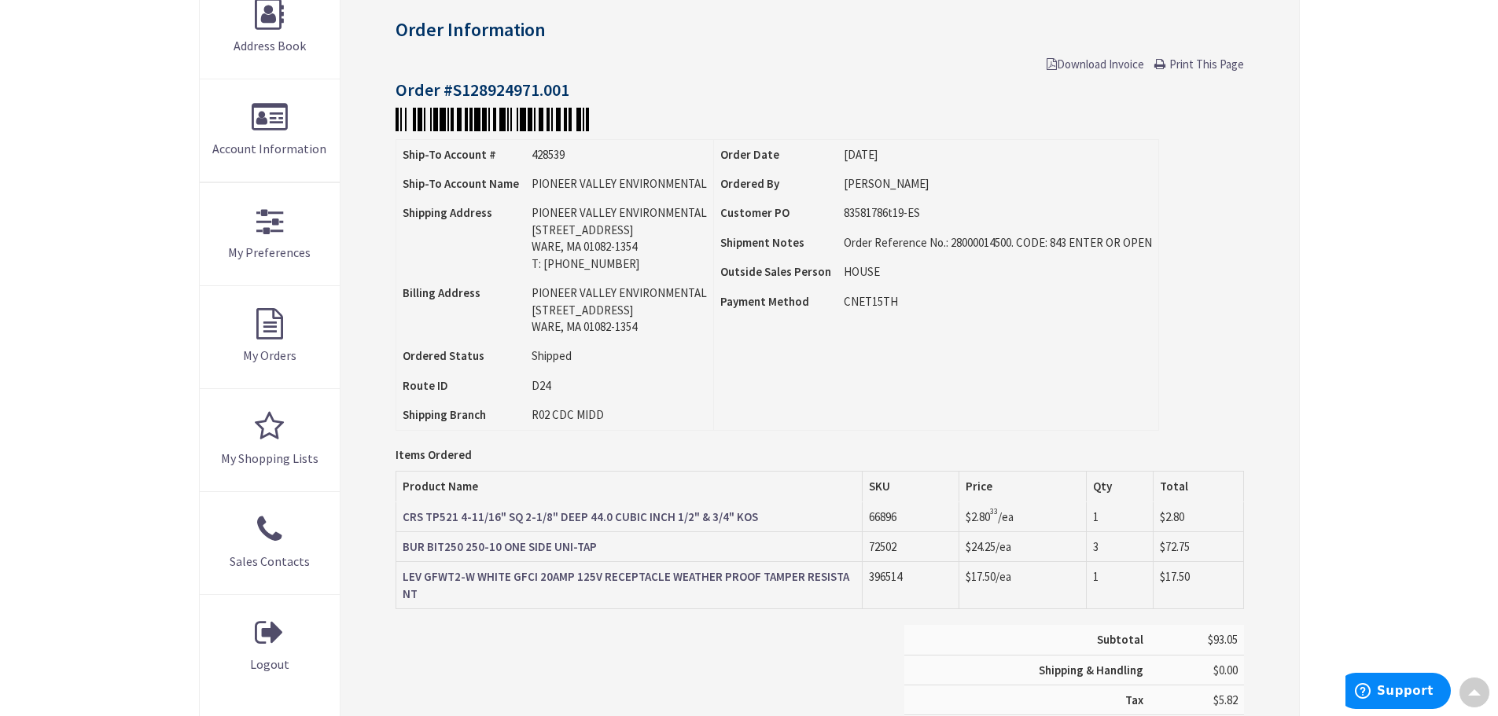
scroll to position [9, 0]
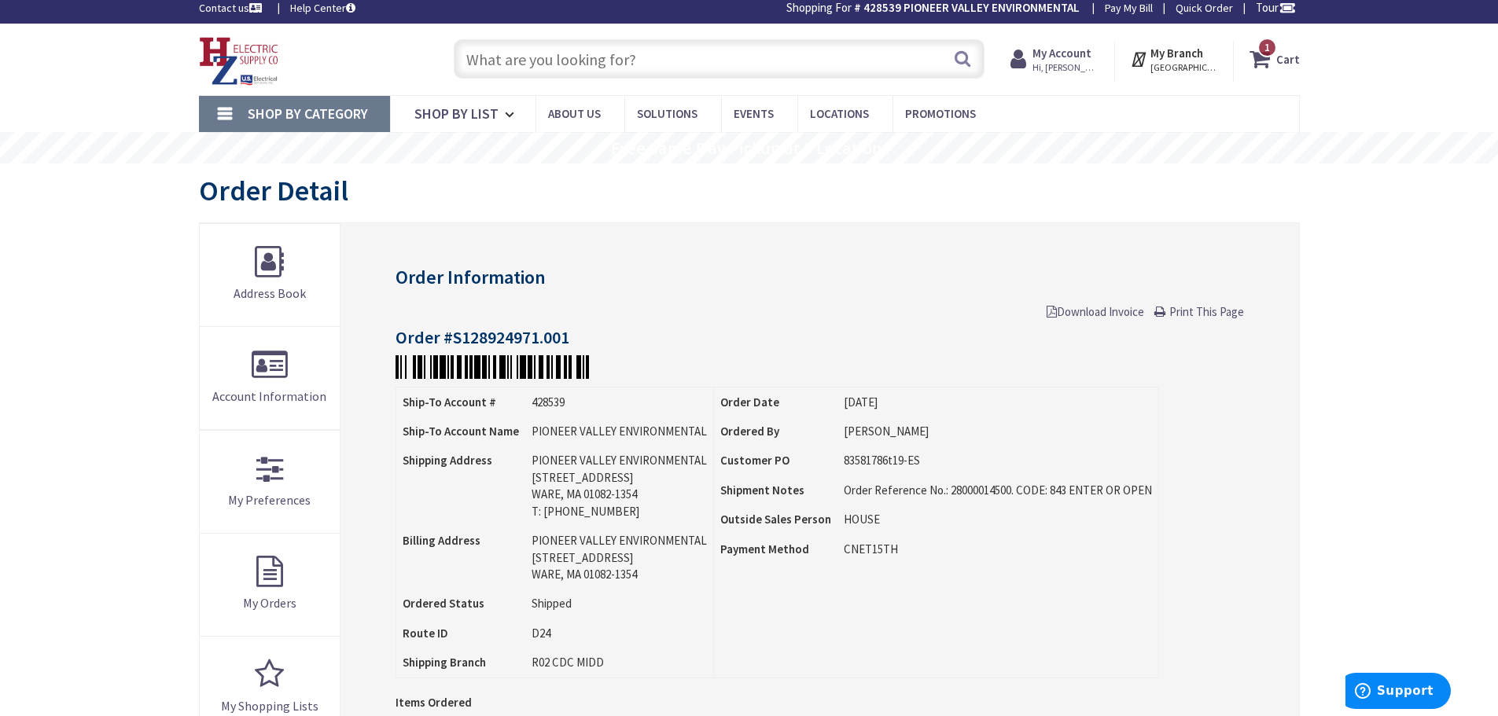
click at [1197, 303] on link "Print This Page" at bounding box center [1199, 311] width 90 height 17
